Goal: Task Accomplishment & Management: Complete application form

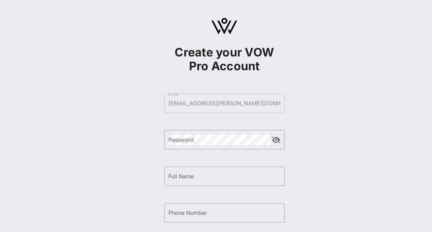
scroll to position [102, 0]
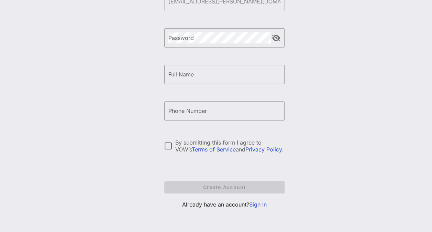
click at [257, 201] on link "Sign In" at bounding box center [258, 204] width 18 height 7
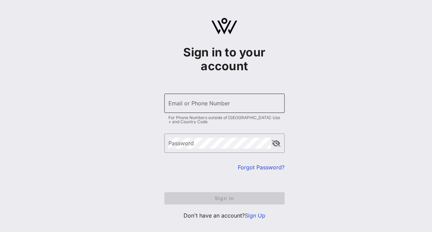
click at [193, 103] on input "Email or Phone Number" at bounding box center [225, 103] width 112 height 11
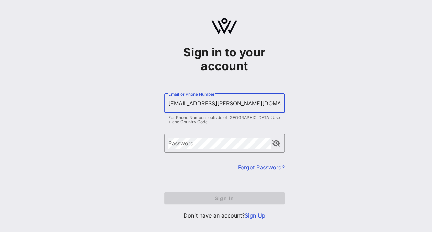
type input "[EMAIL_ADDRESS][PERSON_NAME][DOMAIN_NAME]"
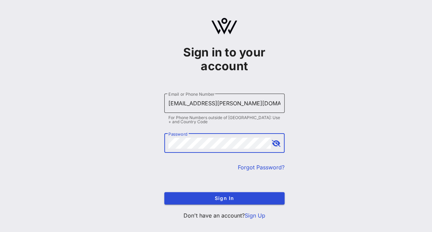
click at [164, 192] on button "Sign In" at bounding box center [224, 198] width 120 height 12
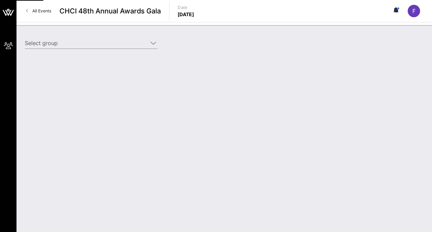
type input "Pfizer (Pfizer) [[PERSON_NAME], [PERSON_NAME][EMAIL_ADDRESS][DOMAIN_NAME]]"
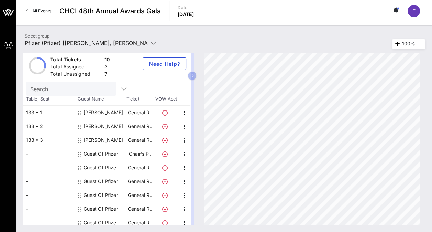
scroll to position [21, 0]
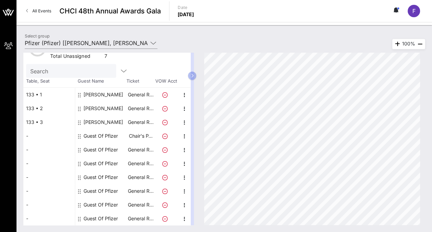
click at [109, 149] on div "Guest Of Pfizer" at bounding box center [101, 150] width 34 height 14
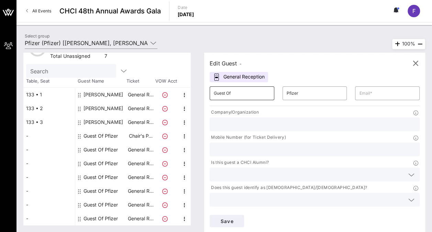
click at [234, 96] on input "Guest Of" at bounding box center [242, 93] width 56 height 11
paste input "Ileana"
type input "Ileana"
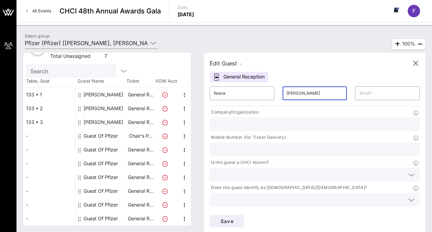
type input "[PERSON_NAME]"
paste input "[EMAIL_ADDRESS][DOMAIN_NAME]"
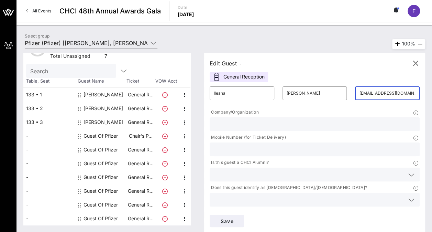
type input "[EMAIL_ADDRESS][DOMAIN_NAME]"
click at [232, 132] on div "Company/Organization" at bounding box center [315, 119] width 218 height 25
click at [232, 126] on input "text" at bounding box center [315, 124] width 202 height 9
type input "HACR"
paste input "[PHONE_NUMBER]"
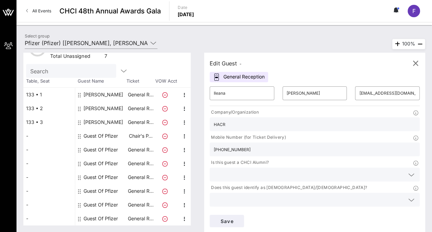
type input "[PHONE_NUMBER]"
click at [241, 170] on input "text" at bounding box center [309, 174] width 191 height 9
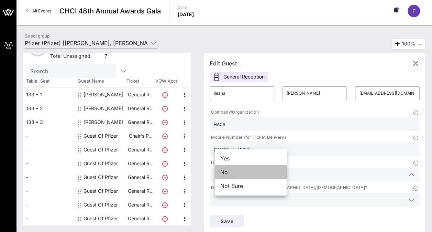
click at [235, 172] on div "No" at bounding box center [251, 172] width 72 height 14
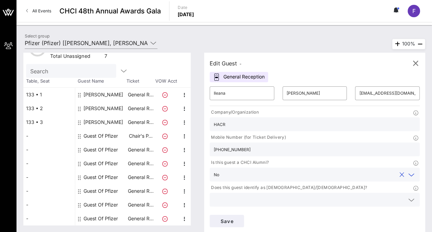
click at [322, 195] on input "text" at bounding box center [309, 199] width 191 height 9
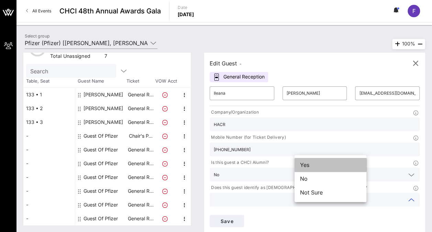
click at [319, 169] on div "Yes" at bounding box center [331, 165] width 72 height 14
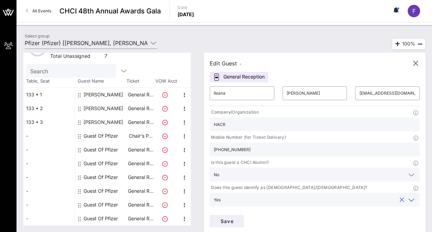
click at [409, 221] on icon at bounding box center [412, 225] width 6 height 8
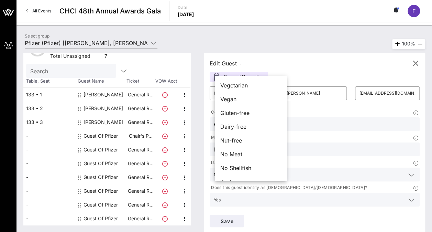
click at [409, 221] on icon at bounding box center [412, 225] width 6 height 8
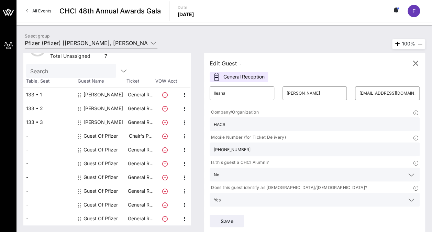
type input "Pfizer"
click at [239, 218] on span "Save" at bounding box center [226, 221] width 23 height 6
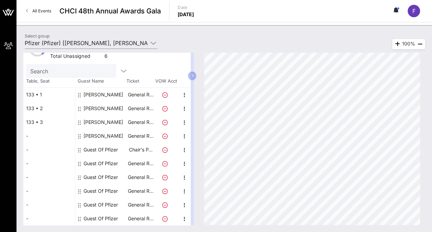
click at [94, 147] on div "Guest Of Pfizer" at bounding box center [101, 150] width 34 height 14
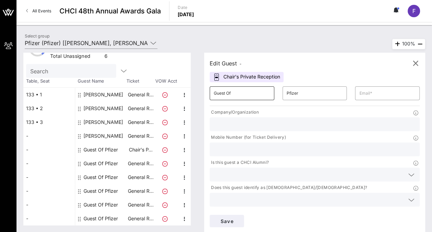
click at [233, 96] on input "Guest Of" at bounding box center [242, 93] width 56 height 11
click at [233, 95] on input "Guest Of" at bounding box center [242, 93] width 56 height 11
type input "[PERSON_NAME]"
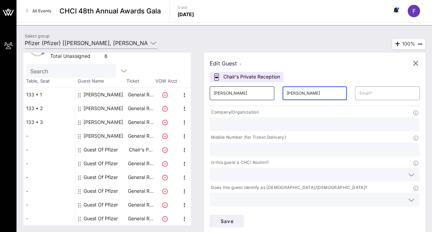
type input "[PERSON_NAME]"
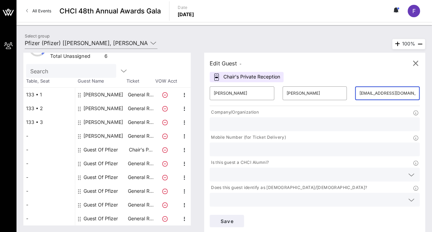
scroll to position [0, 1]
type input "[EMAIL_ADDRESS][DOMAIN_NAME]"
type input "DCCC"
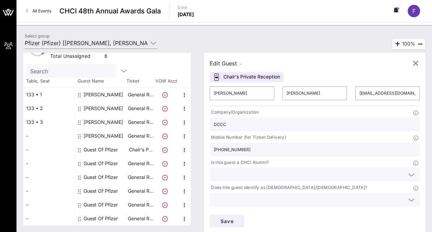
type input "[PHONE_NUMBER]"
click at [409, 171] on icon at bounding box center [412, 175] width 6 height 8
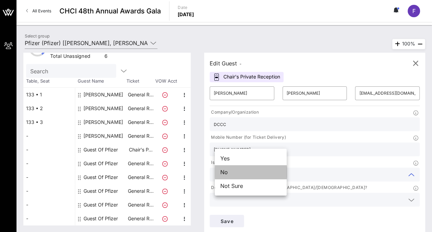
click at [263, 171] on div "No" at bounding box center [251, 172] width 72 height 14
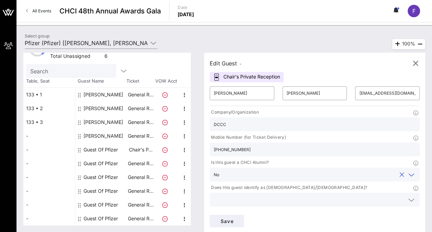
click at [336, 195] on input "text" at bounding box center [309, 199] width 191 height 9
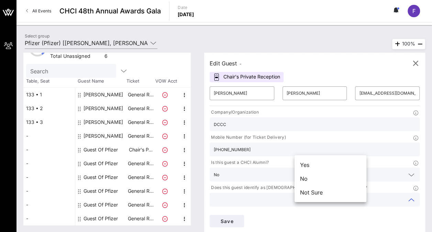
click at [336, 162] on div "Yes" at bounding box center [331, 165] width 72 height 14
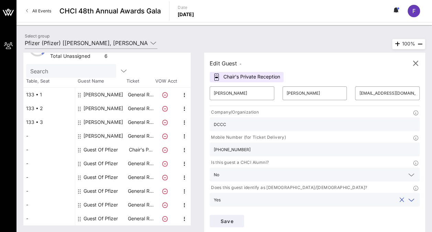
type input "Pfizer"
click at [359, 91] on input "[EMAIL_ADDRESS][DOMAIN_NAME]" at bounding box center [387, 93] width 56 height 11
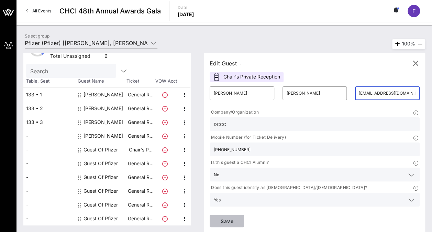
click at [239, 218] on span "Save" at bounding box center [226, 221] width 23 height 6
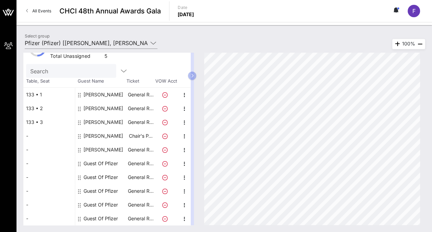
click at [108, 164] on div "Guest Of Pfizer" at bounding box center [101, 164] width 34 height 14
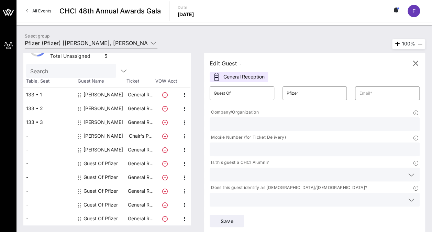
click at [247, 86] on div "​ Guest Of" at bounding box center [242, 93] width 73 height 22
click at [245, 89] on input "Guest Of" at bounding box center [242, 93] width 56 height 11
type input "[PERSON_NAME]"
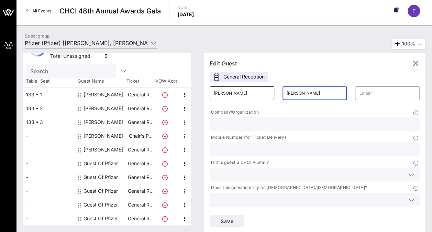
type input "[PERSON_NAME]"
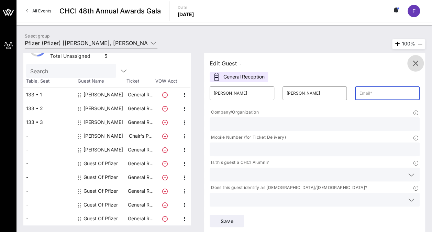
click at [413, 63] on icon "button" at bounding box center [416, 63] width 8 height 8
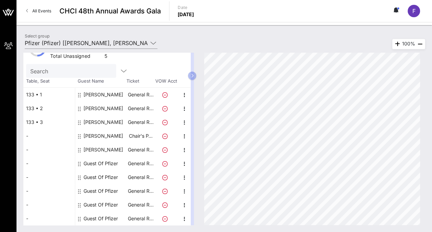
click at [104, 137] on div "[PERSON_NAME]" at bounding box center [104, 136] width 40 height 14
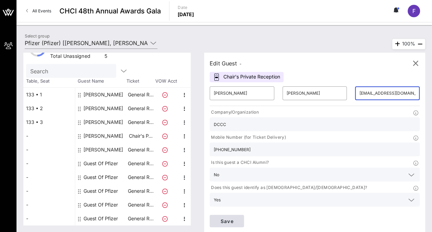
drag, startPoint x: 356, startPoint y: 96, endPoint x: 377, endPoint y: 91, distance: 20.9
click at [377, 91] on div "​ [PERSON_NAME] ​ [PERSON_NAME] ​ [EMAIL_ADDRESS][DOMAIN_NAME] Company/Organiza…" at bounding box center [315, 156] width 218 height 149
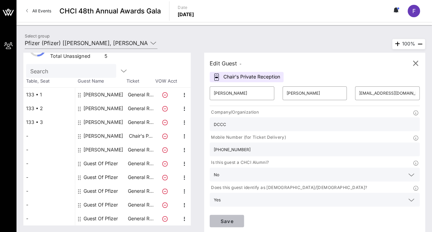
click at [239, 218] on span "Save" at bounding box center [226, 221] width 23 height 6
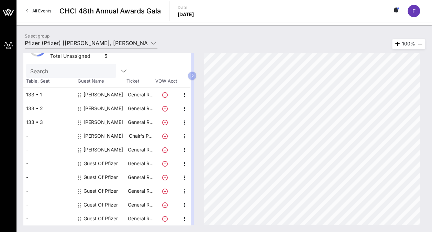
click at [110, 136] on div "[PERSON_NAME]" at bounding box center [104, 136] width 40 height 14
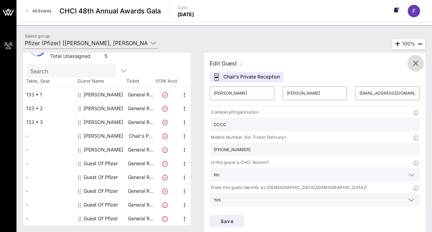
click at [414, 66] on icon "button" at bounding box center [416, 63] width 8 height 8
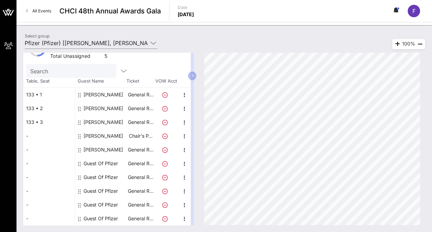
click at [105, 131] on div "[PERSON_NAME]" at bounding box center [104, 136] width 40 height 14
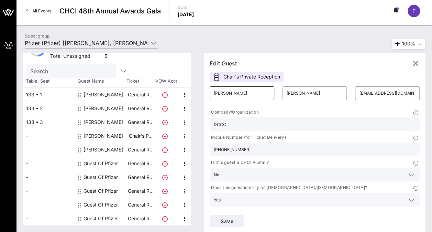
click at [249, 94] on input "[PERSON_NAME]" at bounding box center [242, 93] width 56 height 11
type input "[PERSON_NAME]"
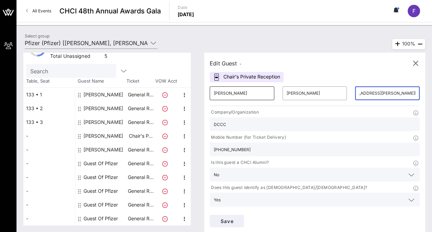
scroll to position [0, 20]
type input "[EMAIL_ADDRESS][PERSON_NAME][DOMAIN_NAME]"
type input "Pfizer"
type input "[PHONE_NUMBER]"
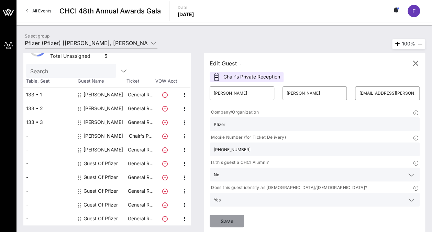
click at [239, 218] on span "Save" at bounding box center [226, 221] width 23 height 6
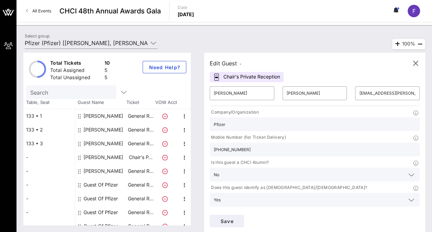
scroll to position [21, 0]
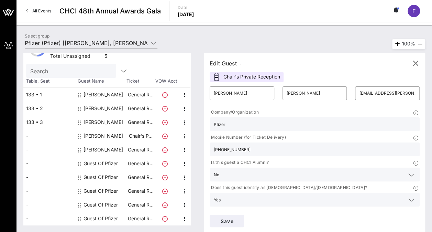
click at [112, 137] on div "[PERSON_NAME]" at bounding box center [104, 136] width 40 height 14
type input "[PERSON_NAME]"
type input "[EMAIL_ADDRESS][DOMAIN_NAME]"
type input "DCCC"
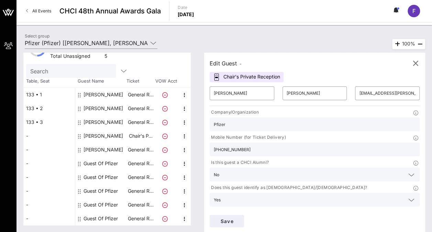
type input "[PHONE_NUMBER]"
click at [249, 93] on input "[PERSON_NAME]" at bounding box center [242, 93] width 56 height 11
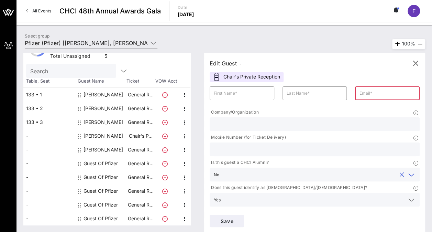
click at [263, 170] on input "text" at bounding box center [309, 174] width 174 height 9
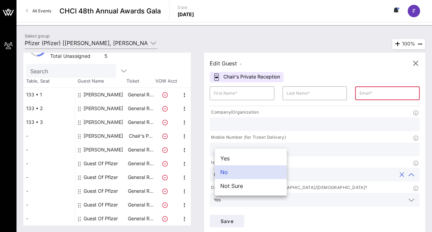
click at [197, 144] on div "Total Tickets 10 Total Assigned 5 Total Unassigned 5 Need Help? Search Table, S…" at bounding box center [110, 139] width 174 height 172
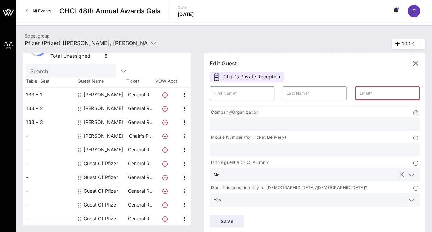
click at [400, 171] on button "clear icon" at bounding box center [402, 174] width 4 height 7
click at [398, 196] on div at bounding box center [402, 200] width 8 height 8
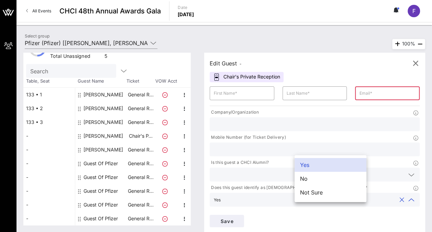
click at [387, 211] on div "Save" at bounding box center [315, 221] width 218 height 21
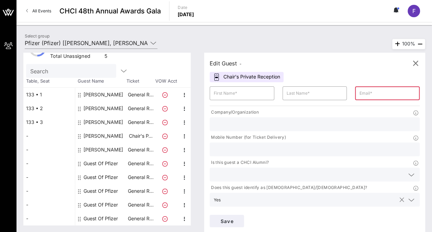
click at [400, 196] on button "clear icon" at bounding box center [402, 199] width 4 height 7
click at [239, 218] on span "Save" at bounding box center [226, 221] width 23 height 6
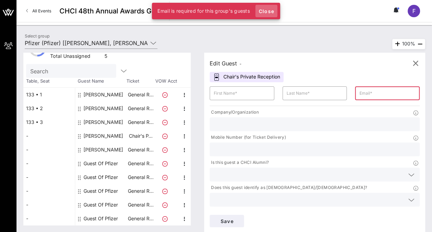
click at [261, 11] on span "Close" at bounding box center [266, 11] width 17 height 6
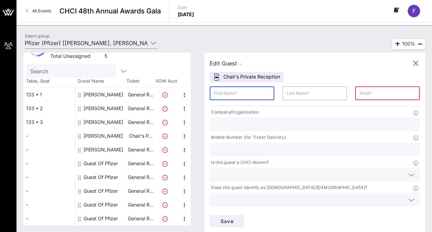
click at [252, 89] on input "text" at bounding box center [242, 93] width 56 height 11
type input "[PERSON_NAME]"
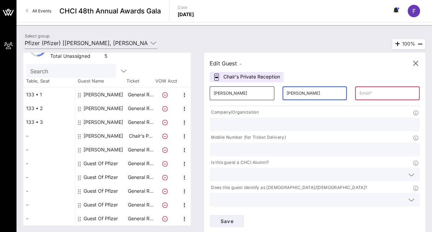
type input "[PERSON_NAME]"
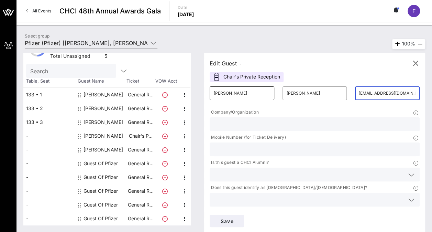
scroll to position [0, 7]
type input "[EMAIL_ADDRESS][DOMAIN_NAME]"
type input "Pfizer"
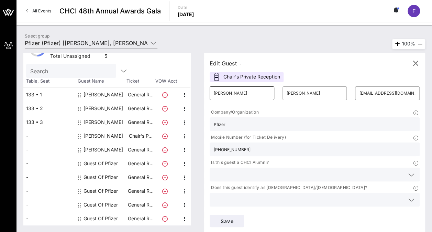
type input "[PHONE_NUMBER]"
click at [274, 166] on div "Is this guest a CHCI Alumni?" at bounding box center [315, 170] width 218 height 25
click at [272, 168] on div at bounding box center [315, 175] width 202 height 14
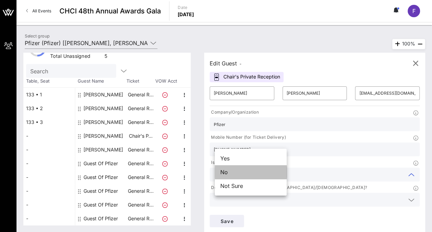
click at [254, 173] on div "No" at bounding box center [251, 172] width 72 height 14
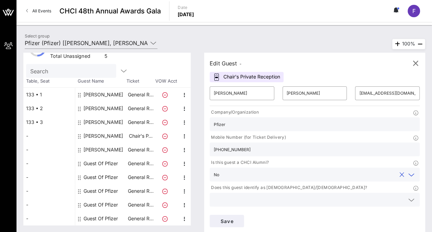
click at [323, 195] on input "text" at bounding box center [309, 199] width 191 height 9
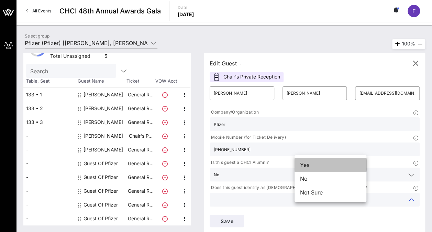
click at [316, 167] on div "Yes" at bounding box center [331, 165] width 72 height 14
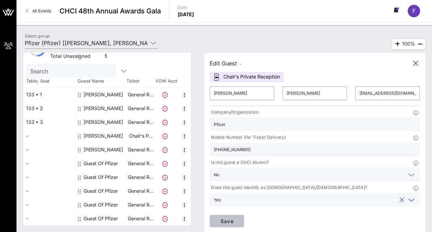
click at [239, 218] on span "Save" at bounding box center [226, 221] width 23 height 6
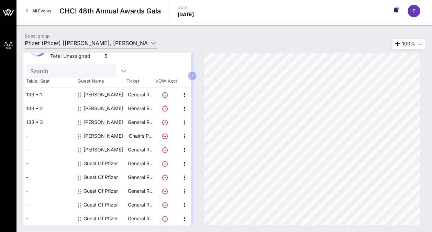
click at [105, 162] on div "Guest Of Pfizer" at bounding box center [101, 164] width 34 height 14
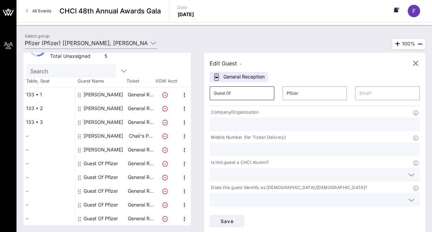
click at [225, 94] on input "Guest Of" at bounding box center [242, 93] width 56 height 11
type input "[PERSON_NAME]"
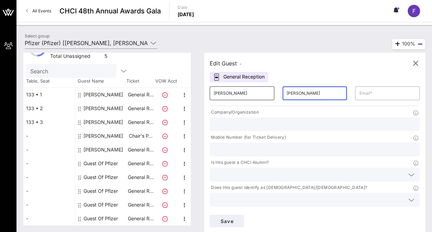
type input "[PERSON_NAME]"
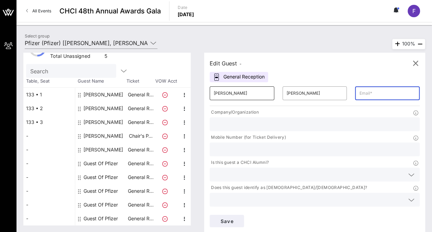
click at [244, 90] on input "[PERSON_NAME]" at bounding box center [242, 93] width 56 height 11
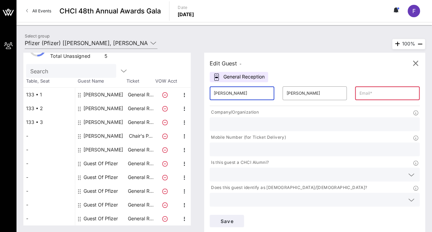
click at [244, 90] on input "[PERSON_NAME]" at bounding box center [242, 93] width 56 height 11
type input "[PERSON_NAME]"
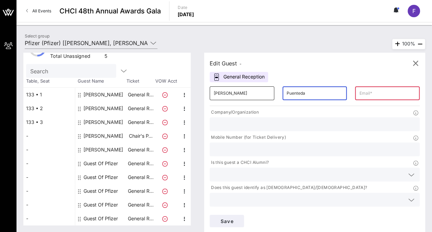
type input "Puenteda"
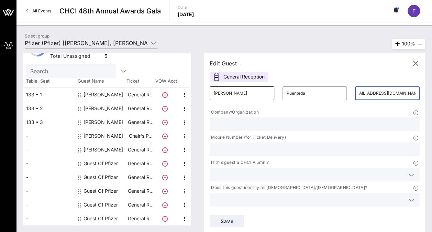
scroll to position [0, 14]
type input "[EMAIL_ADDRESS][DOMAIN_NAME]"
click at [299, 95] on input "Puenteda" at bounding box center [315, 93] width 56 height 11
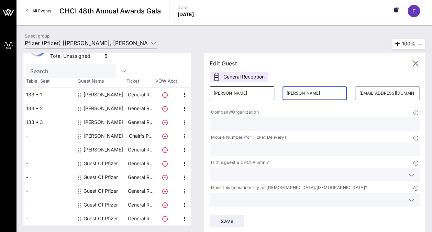
type input "[PERSON_NAME]"
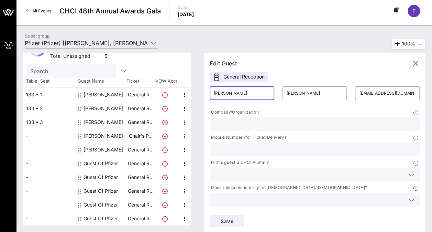
click at [241, 90] on input "[PERSON_NAME]" at bounding box center [242, 93] width 56 height 11
type input "[PERSON_NAME]"
click at [359, 94] on input "[EMAIL_ADDRESS][DOMAIN_NAME]" at bounding box center [387, 93] width 56 height 11
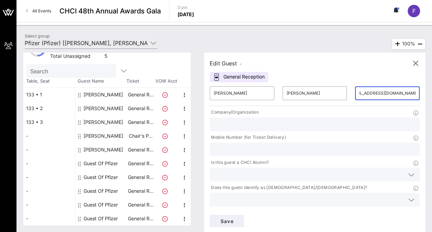
scroll to position [0, 14]
click at [261, 120] on input "text" at bounding box center [315, 124] width 202 height 9
type input "C"
type input "CHCI"
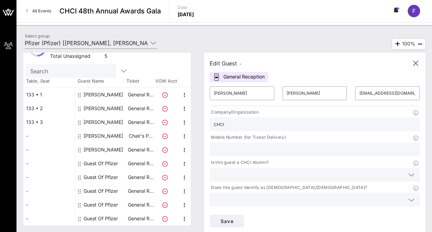
click at [335, 145] on input "text" at bounding box center [315, 149] width 202 height 9
type input "[PHONE_NUMBER]"
click at [257, 170] on input "text" at bounding box center [309, 174] width 191 height 9
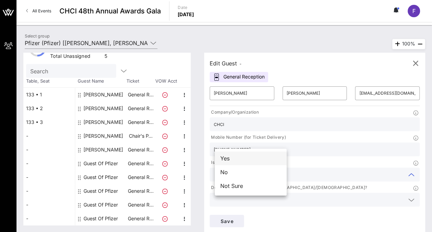
click at [248, 160] on div "Yes" at bounding box center [251, 158] width 72 height 14
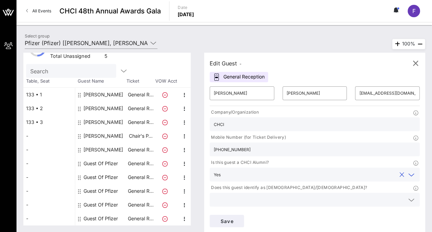
click at [293, 183] on div "Does this guest identify as [DEMOGRAPHIC_DATA]/[DEMOGRAPHIC_DATA]?" at bounding box center [315, 195] width 218 height 25
click at [301, 195] on input "text" at bounding box center [309, 199] width 191 height 9
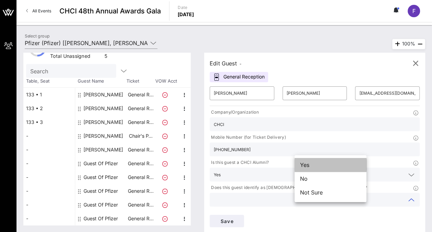
click at [301, 162] on div "Yes" at bounding box center [331, 165] width 72 height 14
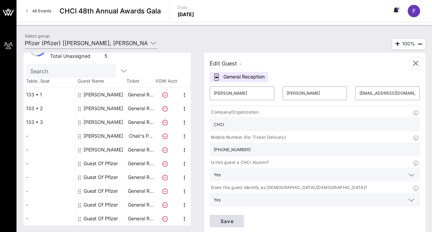
type input "Pfizer"
click at [239, 218] on span "Save" at bounding box center [226, 221] width 23 height 6
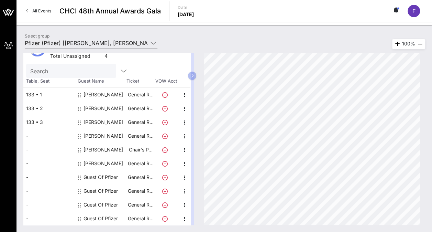
click at [102, 176] on div "Guest Of Pfizer" at bounding box center [101, 177] width 34 height 14
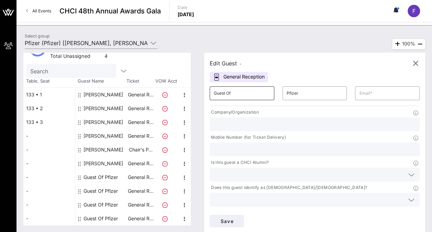
click at [241, 99] on div "Guest Of" at bounding box center [242, 93] width 56 height 14
drag, startPoint x: 242, startPoint y: 94, endPoint x: 204, endPoint y: 92, distance: 38.6
click at [204, 92] on div "Edit Guest - General Reception ​ Guest Of ​ Pfizer ​ Company/Organization Mobil…" at bounding box center [311, 139] width 228 height 172
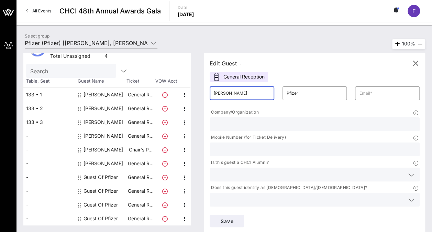
type input "[PERSON_NAME]"
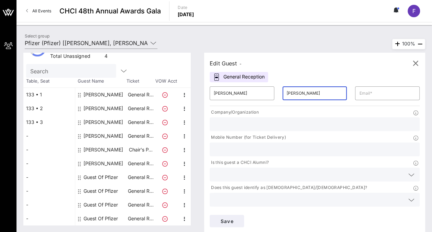
type input "[PERSON_NAME]"
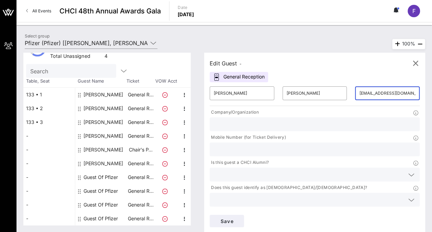
scroll to position [0, 1]
type input "[EMAIL_ADDRESS][DOMAIN_NAME]"
type input "DCCC"
click at [256, 170] on input "text" at bounding box center [309, 174] width 191 height 9
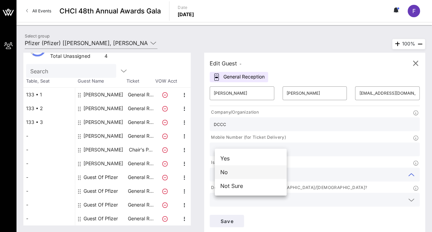
click at [239, 173] on div "No" at bounding box center [251, 172] width 72 height 14
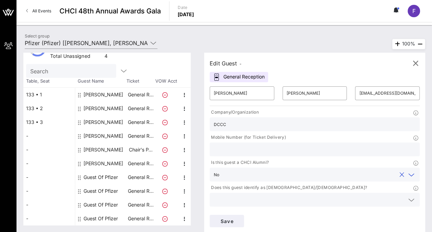
click at [313, 195] on input "text" at bounding box center [309, 199] width 191 height 9
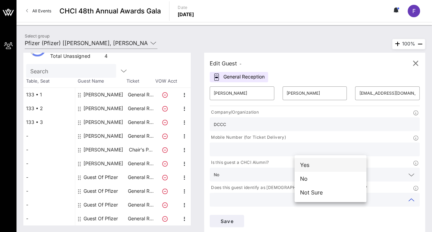
click at [308, 168] on div "Yes" at bounding box center [331, 165] width 72 height 14
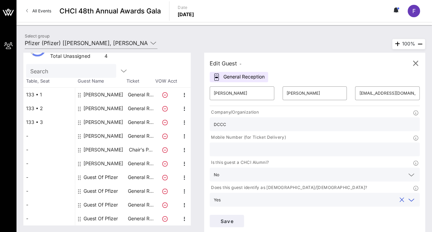
click at [319, 145] on input "text" at bounding box center [315, 149] width 202 height 9
click at [331, 145] on input "239-595-" at bounding box center [315, 149] width 202 height 9
type input "[PHONE_NUMBER]"
type input "Pfizer"
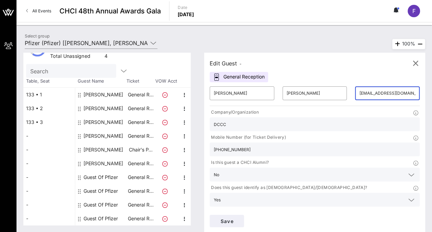
scroll to position [0, 1]
drag, startPoint x: 348, startPoint y: 95, endPoint x: 365, endPoint y: 95, distance: 16.9
click at [365, 95] on div "​ [EMAIL_ADDRESS][DOMAIN_NAME]" at bounding box center [387, 93] width 65 height 14
click at [244, 215] on button "Save" at bounding box center [227, 221] width 34 height 12
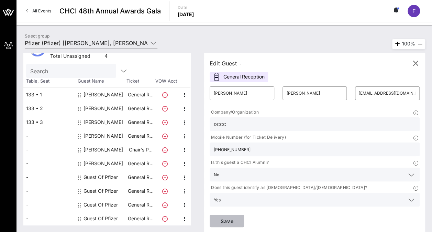
scroll to position [0, 0]
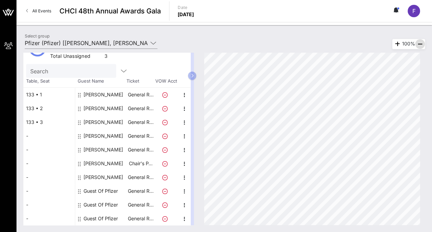
click at [419, 44] on icon "button" at bounding box center [420, 44] width 8 height 8
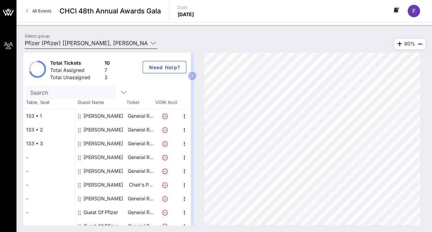
click at [155, 43] on icon at bounding box center [153, 43] width 6 height 8
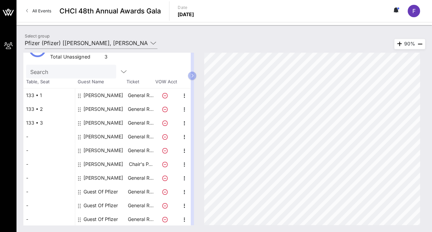
scroll to position [21, 0]
click at [98, 191] on div "Guest Of Pfizer" at bounding box center [101, 191] width 34 height 14
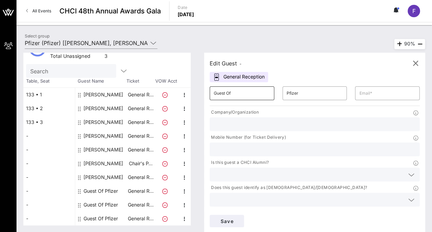
click at [247, 96] on input "Guest Of" at bounding box center [242, 93] width 56 height 11
type input "[PERSON_NAME]"
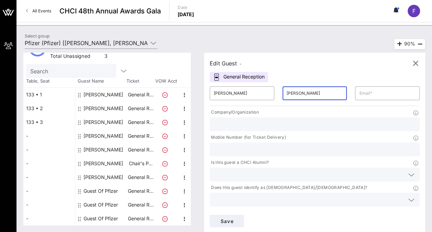
click at [293, 92] on input "[PERSON_NAME]" at bounding box center [315, 93] width 56 height 11
type input "[PERSON_NAME]"
click at [359, 95] on input "text" at bounding box center [387, 93] width 56 height 11
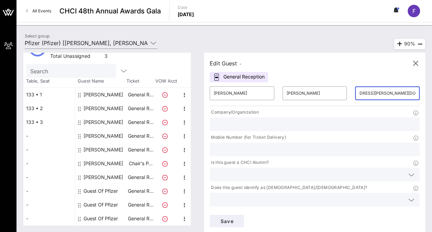
scroll to position [0, 26]
type input "[EMAIL_ADDRESS][PERSON_NAME][DOMAIN_NAME]"
click at [262, 128] on input "text" at bounding box center [315, 124] width 202 height 9
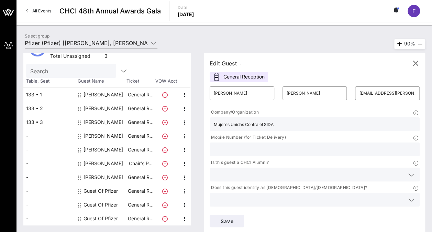
type input "Mujeres Unidas Contra el SIDA"
type input "[PHONE_NUMBER]"
click at [259, 159] on div "Is this guest a CHCI Alumni?" at bounding box center [315, 163] width 210 height 9
click at [256, 170] on input "text" at bounding box center [309, 174] width 191 height 9
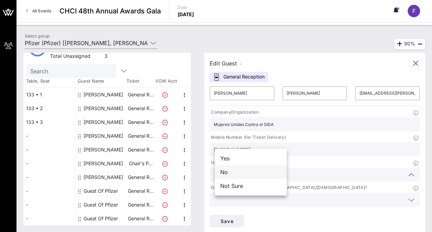
click at [249, 171] on div "No" at bounding box center [251, 172] width 72 height 14
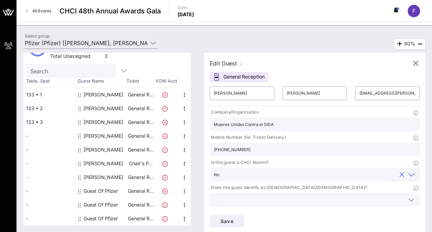
click at [324, 195] on input "text" at bounding box center [309, 199] width 191 height 9
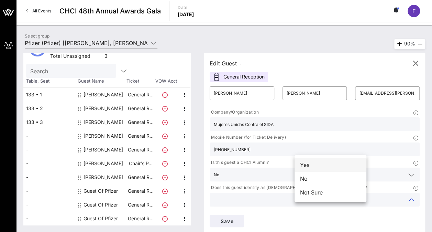
click at [314, 167] on div "Yes" at bounding box center [331, 165] width 72 height 14
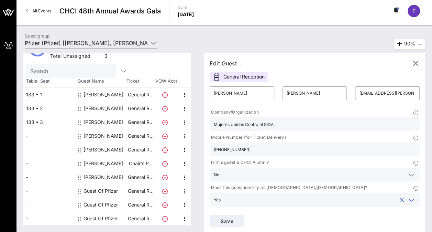
type input "Pfizer"
drag, startPoint x: 343, startPoint y: 95, endPoint x: 392, endPoint y: 99, distance: 49.4
click at [392, 99] on div "​ [PERSON_NAME] ​ [PERSON_NAME] ​ [EMAIL_ADDRESS][PERSON_NAME][DOMAIN_NAME] Com…" at bounding box center [315, 156] width 218 height 149
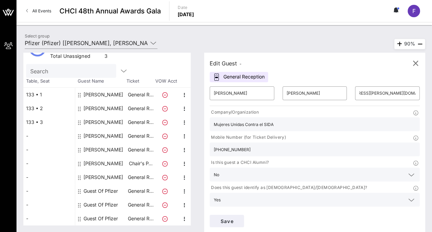
click at [356, 145] on input "[PHONE_NUMBER]" at bounding box center [315, 149] width 202 height 9
click at [239, 218] on span "Save" at bounding box center [226, 221] width 23 height 6
